Goal: Information Seeking & Learning: Learn about a topic

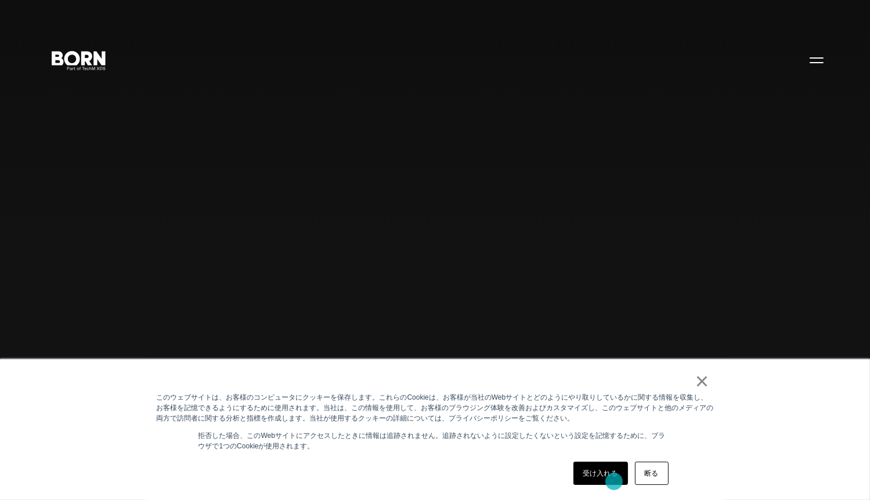
click at [614, 482] on link "受け入れる" at bounding box center [600, 473] width 55 height 23
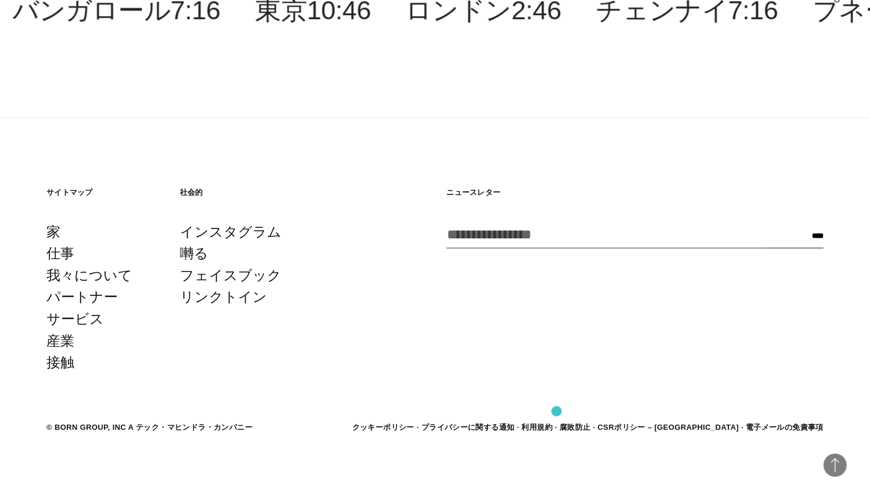
scroll to position [3527, 0]
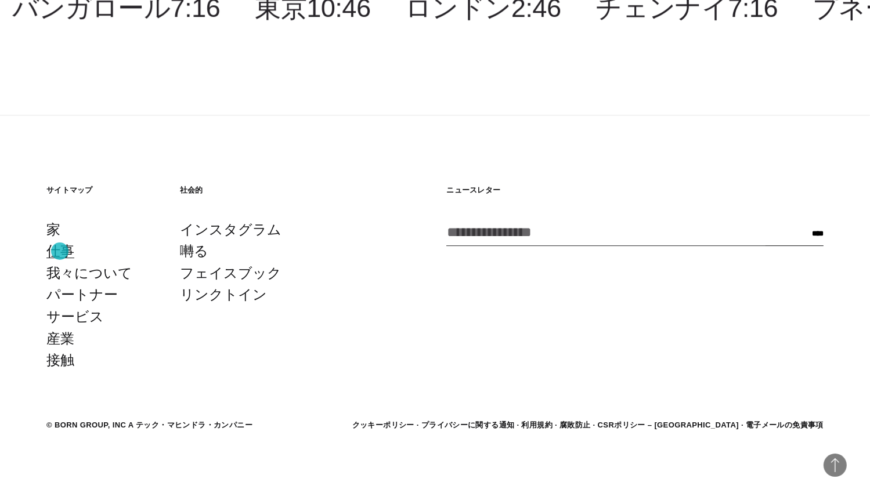
click at [60, 251] on link "仕事" at bounding box center [60, 251] width 28 height 22
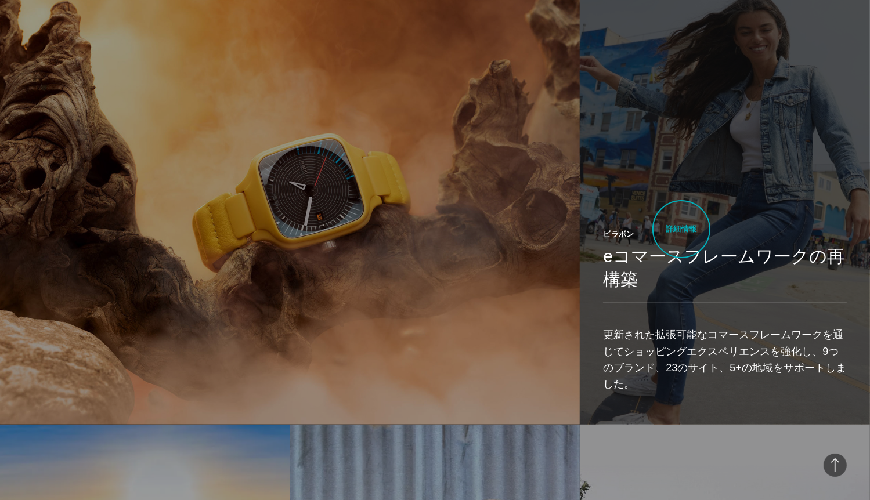
scroll to position [696, 0]
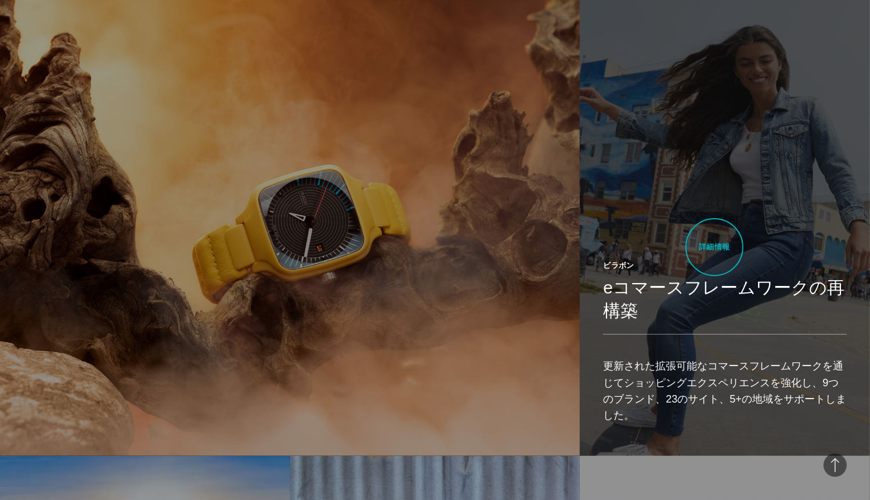
click at [714, 247] on link "ビラボン eコマースフレームワークの再構築 更新された拡張可能なコマースフレームワークを通じてショッピングエクスペリエンスを強化し、9つのブランド、23のサイ…" at bounding box center [725, 227] width 290 height 457
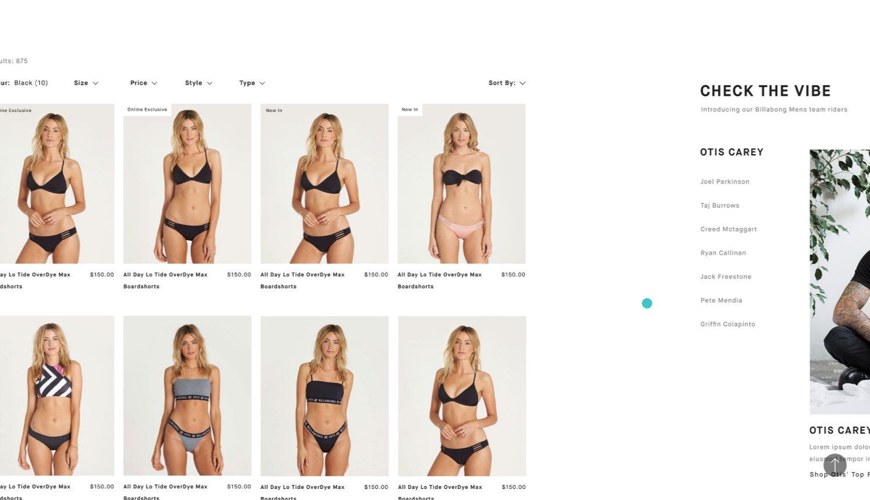
scroll to position [4817, 0]
